Goal: Use online tool/utility: Utilize a website feature to perform a specific function

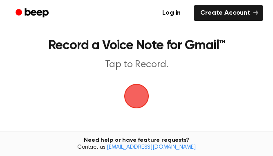
click at [140, 96] on span "button" at bounding box center [136, 96] width 23 height 23
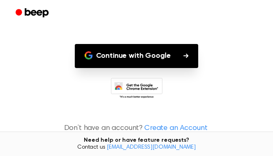
scroll to position [81, 0]
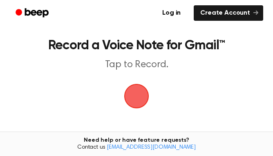
click at [140, 98] on span "button" at bounding box center [135, 95] width 31 height 31
click at [205, 127] on main "Record a Voice Note for Gmail™ Tap to Record. Tired of copying and pasting? Use…" at bounding box center [136, 119] width 273 height 238
click at [150, 88] on span "button" at bounding box center [136, 96] width 45 height 45
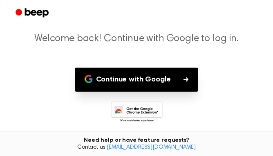
scroll to position [58, 0]
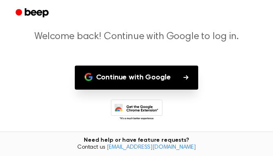
click at [159, 86] on button "Continue with Google" at bounding box center [137, 78] width 124 height 24
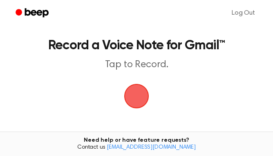
click at [142, 96] on span "button" at bounding box center [136, 96] width 44 height 44
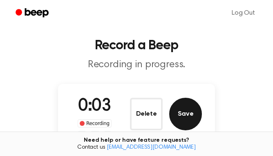
click at [182, 115] on button "Save" at bounding box center [185, 114] width 33 height 33
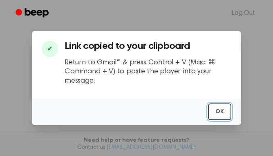
click at [223, 114] on button "OK" at bounding box center [219, 112] width 23 height 17
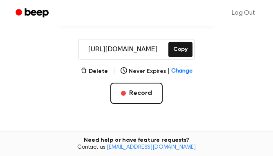
scroll to position [106, 0]
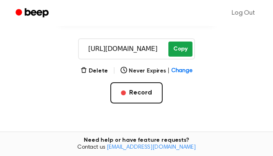
click at [176, 53] on button "Copy" at bounding box center [180, 49] width 24 height 15
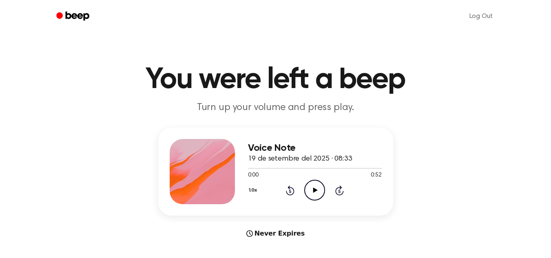
click at [317, 190] on icon at bounding box center [315, 190] width 4 height 5
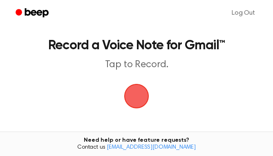
click at [147, 96] on span "button" at bounding box center [136, 96] width 28 height 28
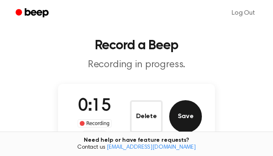
click at [191, 121] on button "Save" at bounding box center [185, 116] width 33 height 33
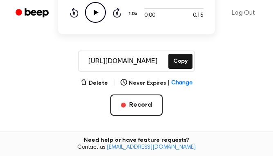
scroll to position [95, 0]
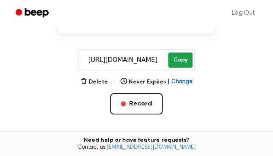
click at [184, 57] on button "Copy" at bounding box center [180, 60] width 24 height 15
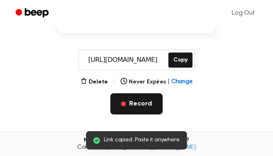
click at [152, 102] on button "Record" at bounding box center [136, 103] width 52 height 21
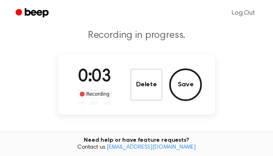
scroll to position [34, 0]
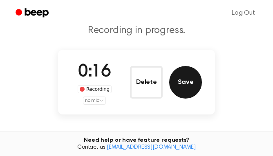
click at [180, 82] on button "Save" at bounding box center [185, 82] width 33 height 33
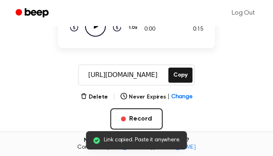
scroll to position [95, 0]
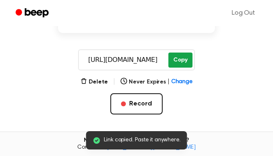
click at [181, 60] on button "Copy" at bounding box center [180, 60] width 24 height 15
